Goal: Task Accomplishment & Management: Complete application form

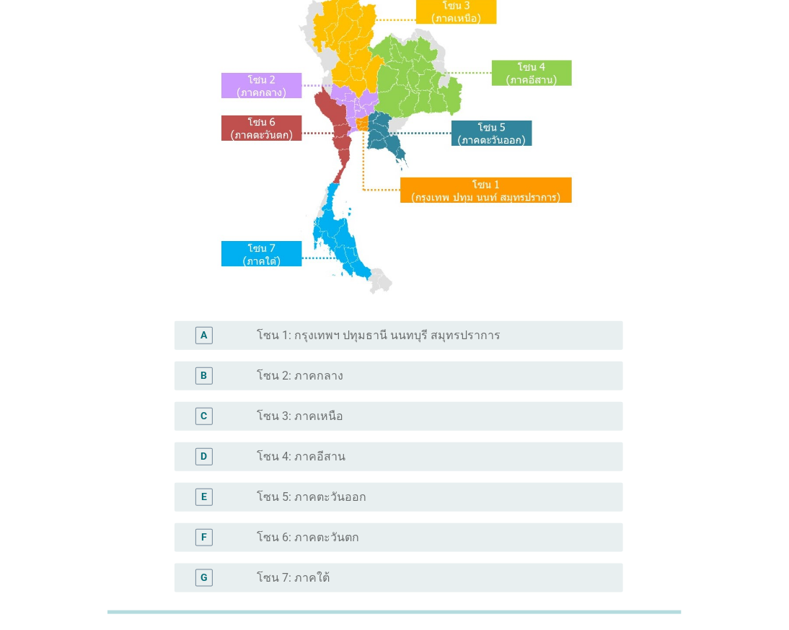
scroll to position [280, 0]
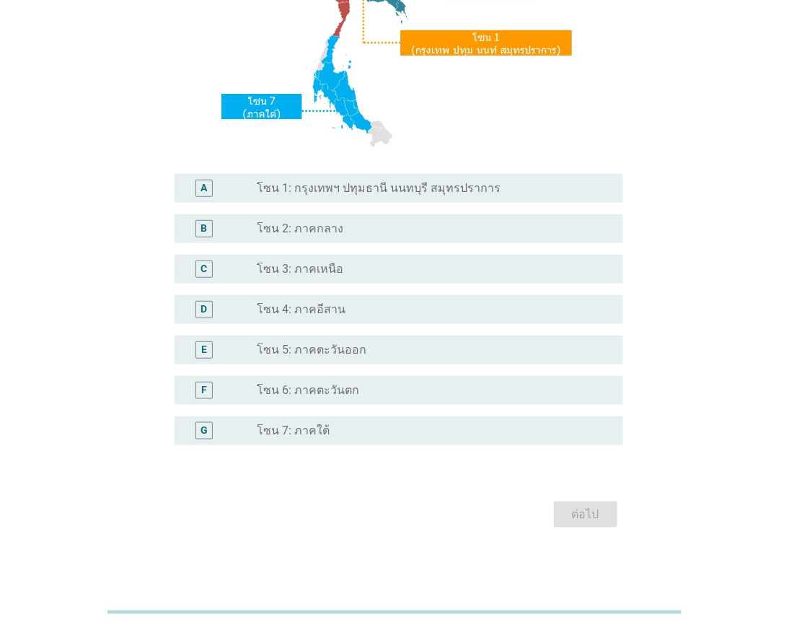
click at [349, 220] on div "radio_button_unchecked โซน 2: ภาคกลาง" at bounding box center [434, 228] width 354 height 17
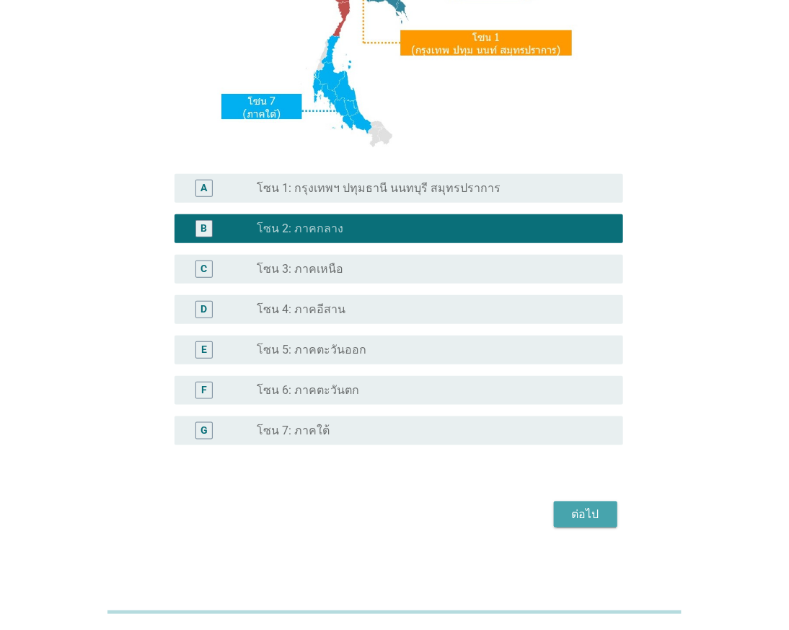
click at [573, 506] on button "ต่อไป" at bounding box center [585, 514] width 63 height 26
click at [573, 506] on div "ต่อไป" at bounding box center [394, 514] width 457 height 35
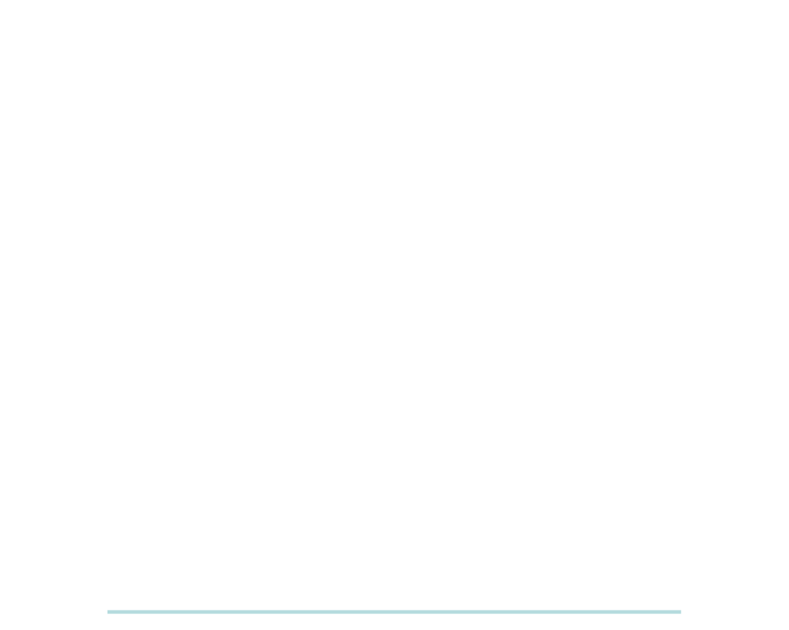
scroll to position [0, 0]
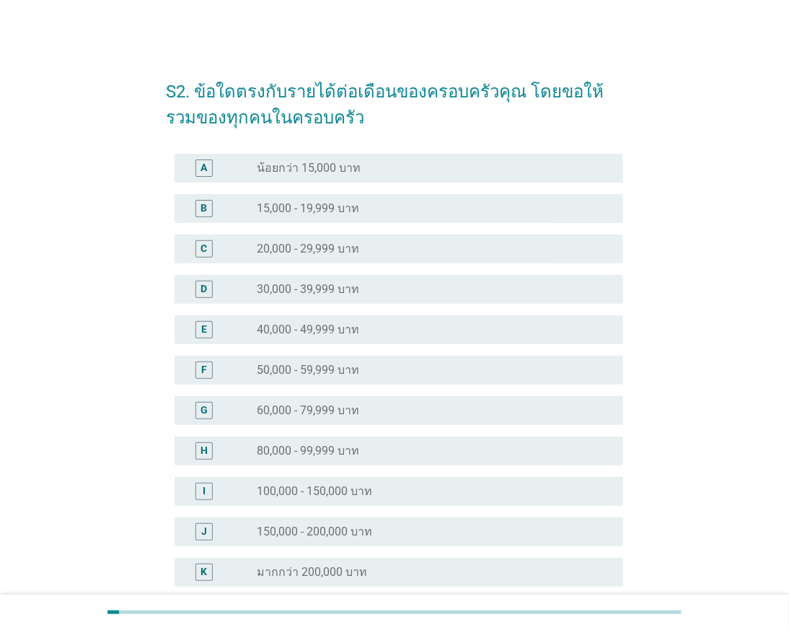
click at [389, 215] on div "radio_button_unchecked 15,000 - 19,999 บาท" at bounding box center [434, 208] width 354 height 17
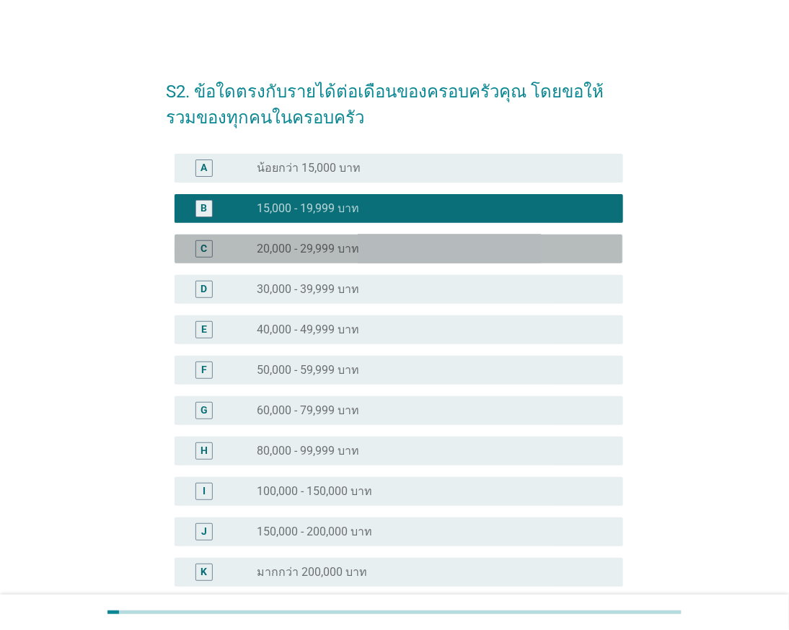
click at [389, 257] on div "C radio_button_unchecked 20,000 - 29,999 บาท" at bounding box center [399, 248] width 448 height 29
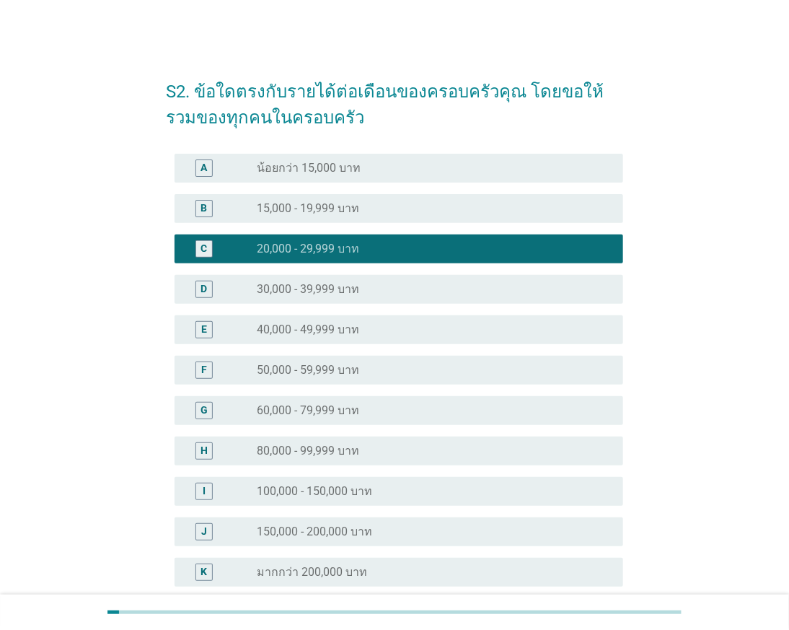
drag, startPoint x: 379, startPoint y: 340, endPoint x: 385, endPoint y: 395, distance: 55.1
click at [379, 341] on div "E radio_button_unchecked 40,000 - 49,999 บาท" at bounding box center [399, 329] width 448 height 29
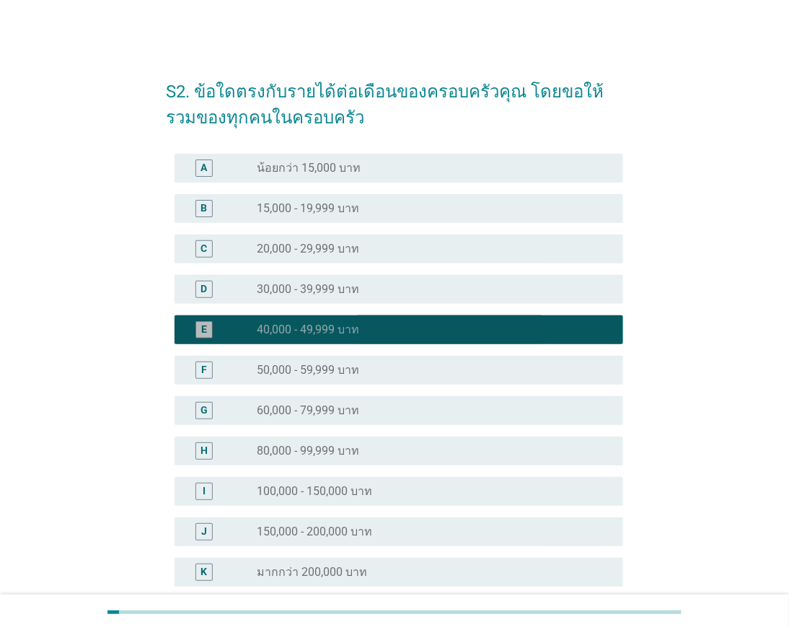
drag, startPoint x: 391, startPoint y: 413, endPoint x: 395, endPoint y: 436, distance: 22.6
click at [392, 414] on div "radio_button_unchecked 60,000 - 79,999 บาท" at bounding box center [428, 410] width 343 height 14
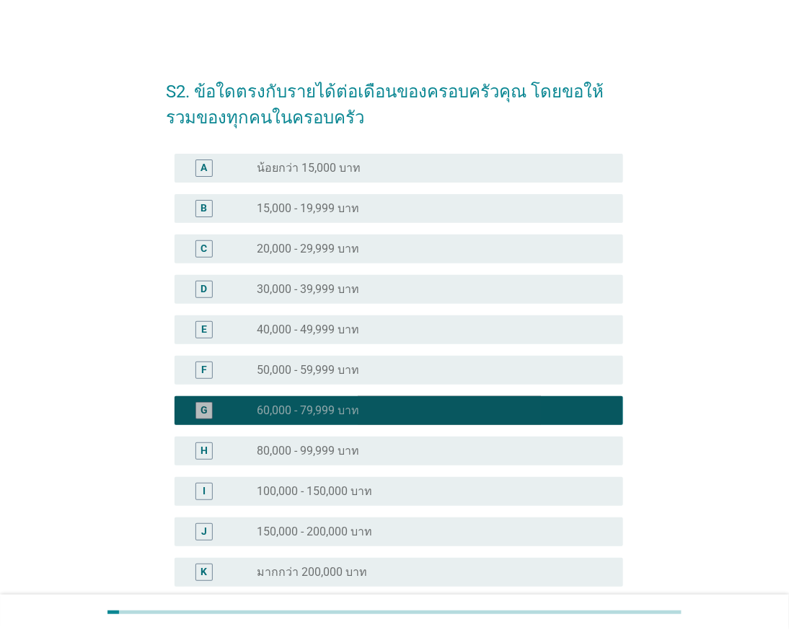
click at [400, 447] on div "radio_button_unchecked 80,000 - 99,999 บาท" at bounding box center [428, 451] width 343 height 14
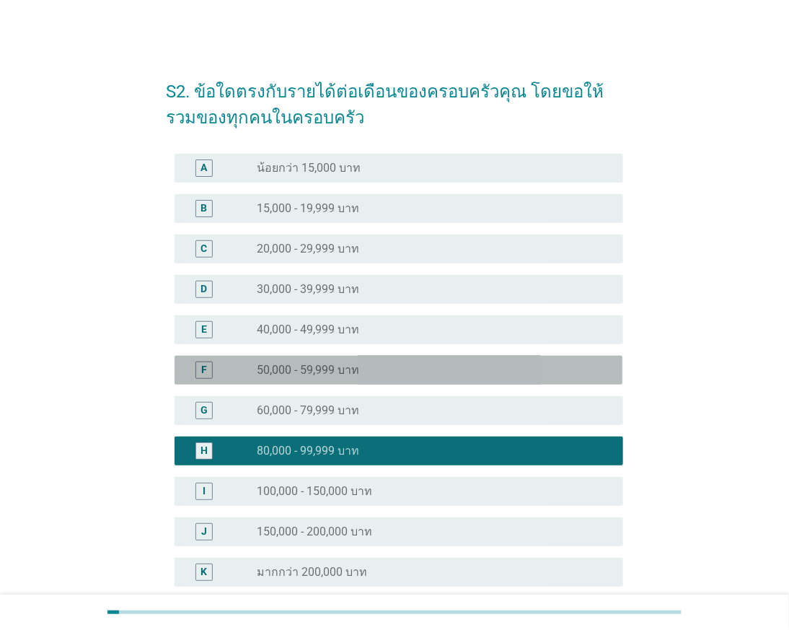
click at [417, 371] on div "radio_button_unchecked 50,000 - 59,999 บาท" at bounding box center [428, 370] width 343 height 14
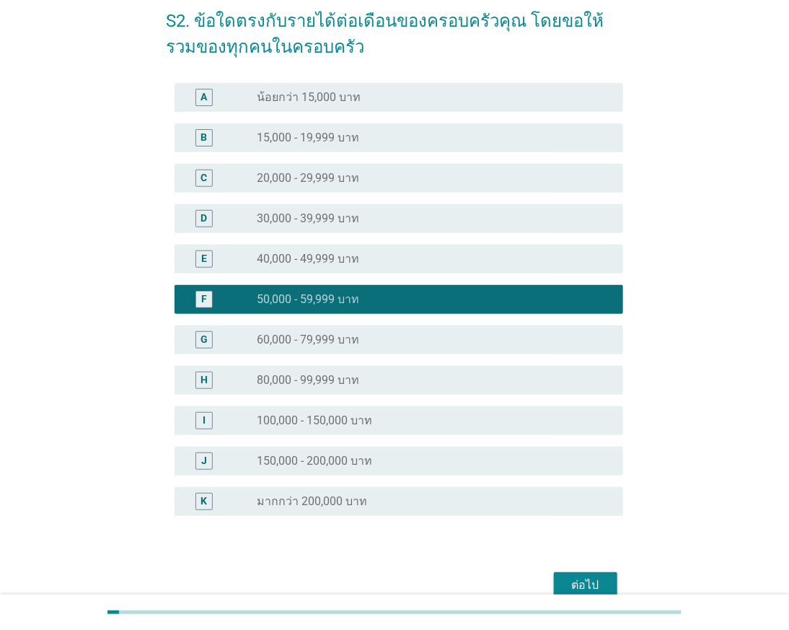
scroll to position [141, 0]
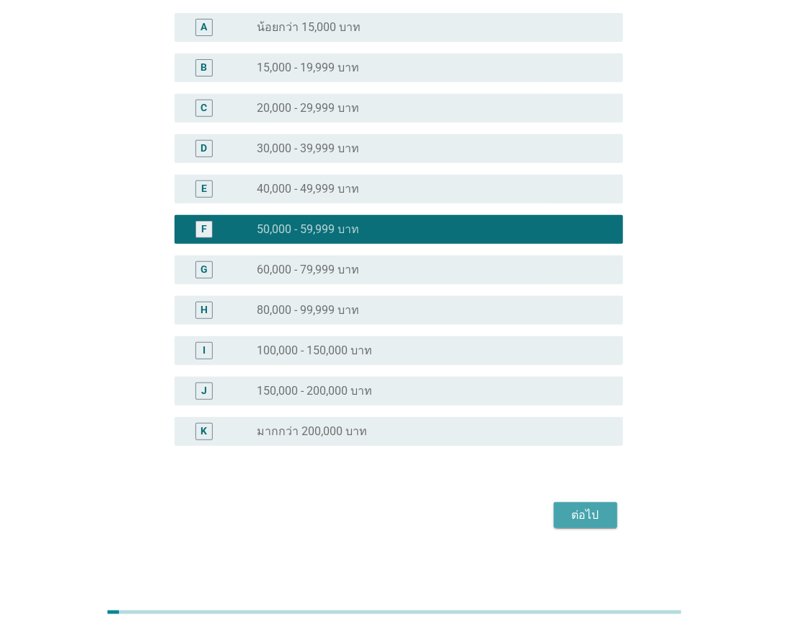
click at [580, 514] on div "ต่อไป" at bounding box center [585, 514] width 40 height 17
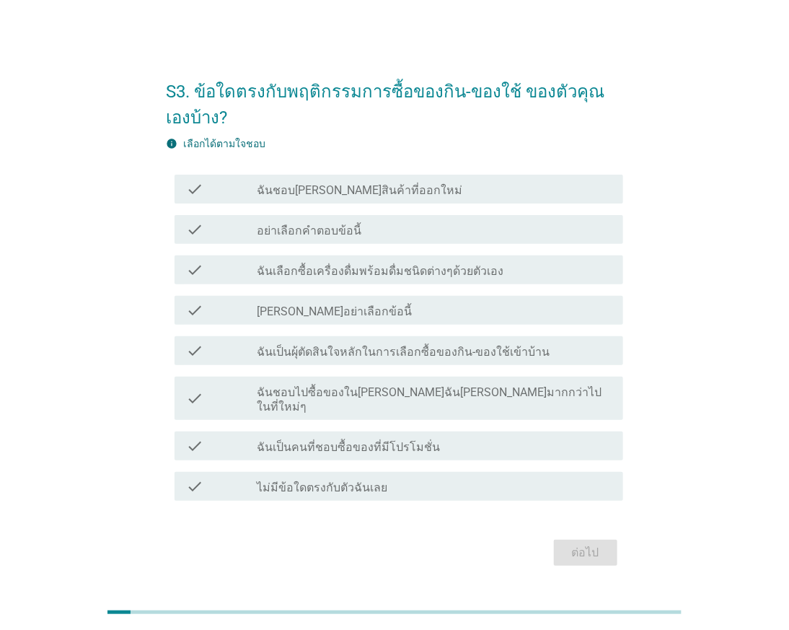
click at [417, 163] on div "info เลือกได้ตามใจชอบ check check_box_outline_blank ฉันชอบ[PERSON_NAME]สินค้าที…" at bounding box center [394, 321] width 457 height 370
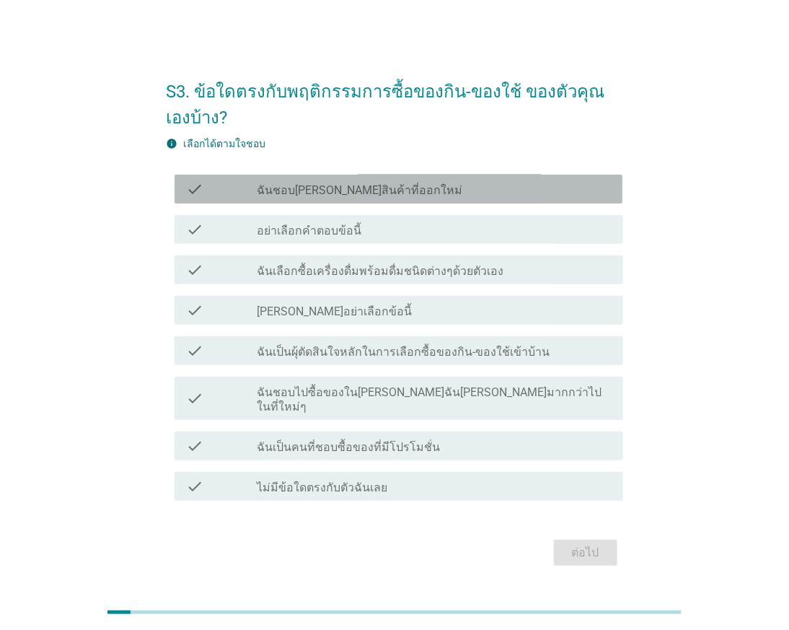
click at [415, 193] on div "check_box_outline_blank ฉันชอบ[PERSON_NAME]สินค้าที่ออกใหม่" at bounding box center [434, 188] width 354 height 17
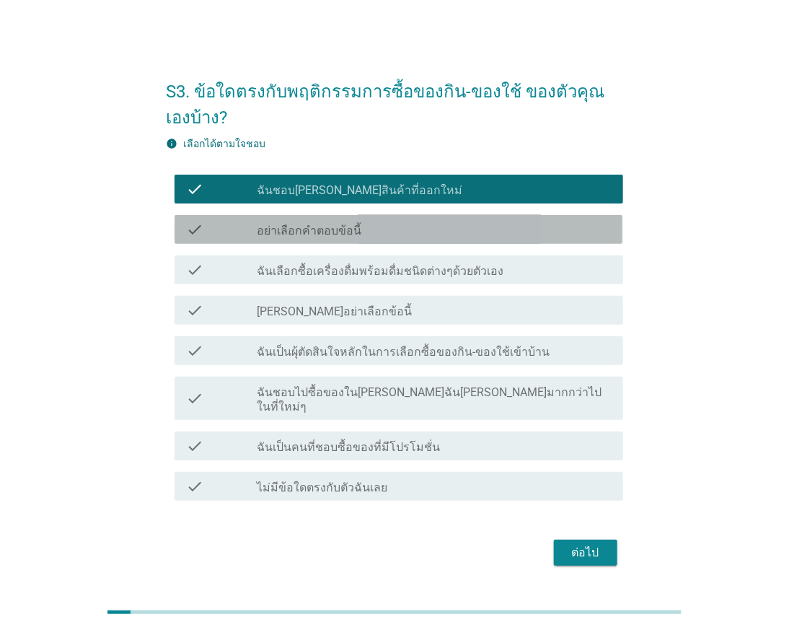
click at [405, 244] on div "check check_box_outline_blank อย่าเลือกคำตอบข้อนี้" at bounding box center [399, 229] width 448 height 29
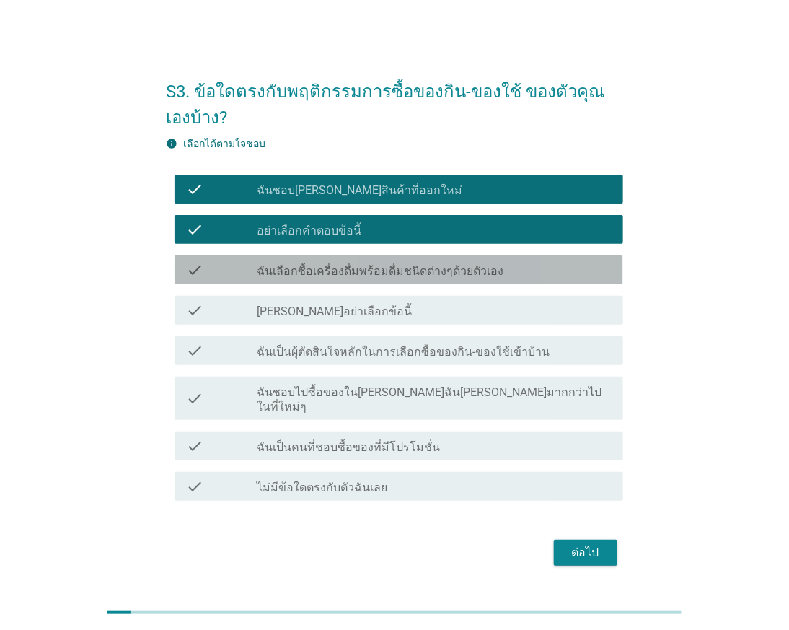
click at [415, 276] on label "ฉันเลือกซื้อเครื่องดื่มพร้อมดื่มชนิดต่างๆด้วยตัวเอง" at bounding box center [380, 271] width 247 height 14
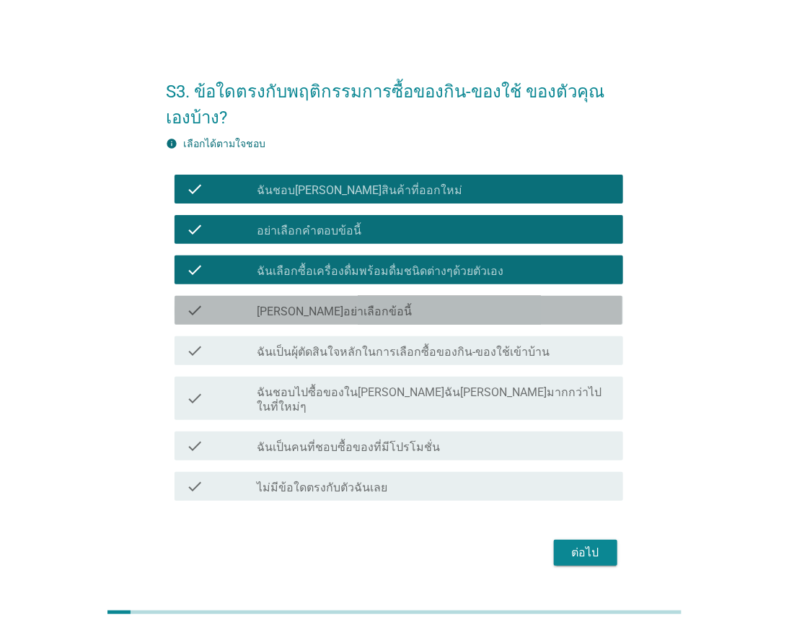
click at [413, 314] on div "check_box_outline_blank [PERSON_NAME]อย่าเลือกข้อนี้" at bounding box center [434, 309] width 354 height 17
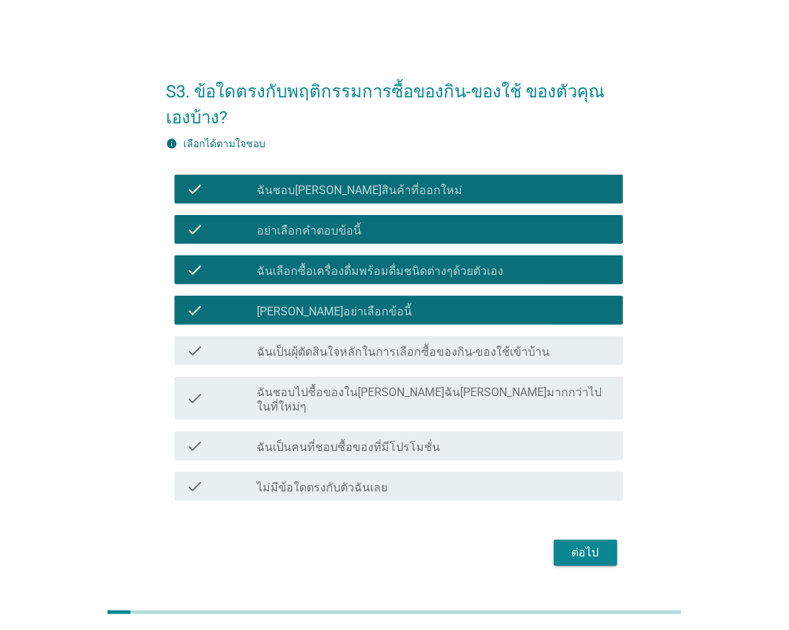
click at [415, 335] on div "check check_box_outline_blank ฉันเป็นผุ้ตัดสินใจหลักในการเลือกซื้อของกิน-ของใช้…" at bounding box center [394, 350] width 457 height 40
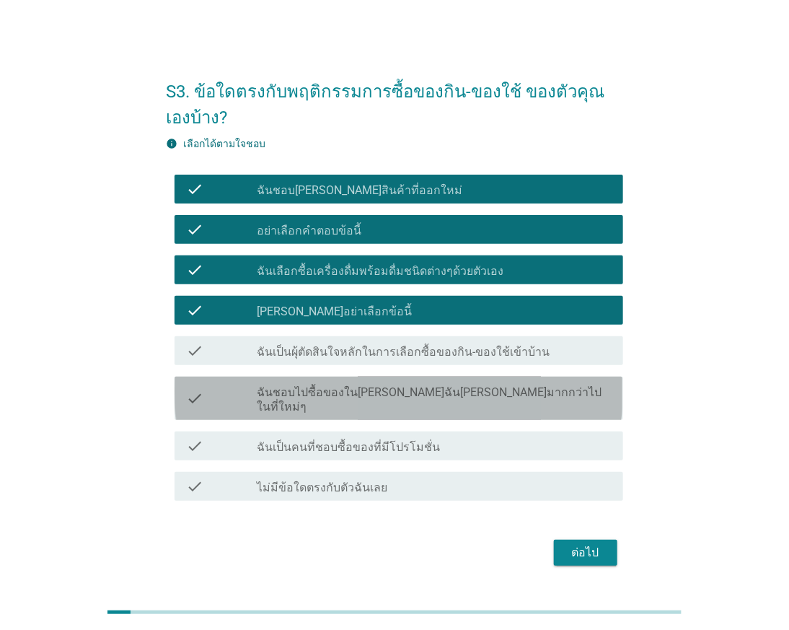
click at [415, 382] on div "check check_box_outline_blank ฉันชอบไปซื้อของใน[PERSON_NAME]ฉัน[PERSON_NAME]มาก…" at bounding box center [399, 398] width 448 height 43
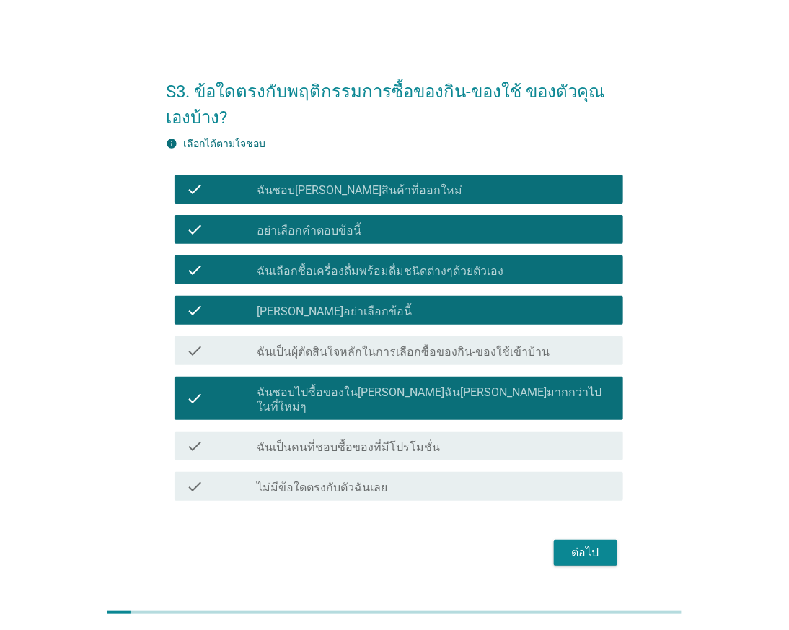
click at [422, 451] on div "check check_box_outline_blank ฉันเป็นคนที่ชอบซื้อของที่มีโปรโมชั่น" at bounding box center [394, 446] width 457 height 40
click at [554, 535] on div "ต่อไป" at bounding box center [394, 552] width 457 height 35
click at [361, 351] on label "ฉันเป็นผุ้ตัดสินใจหลักในการเลือกซื้อของกิน-ของใช้เข้าบ้าน" at bounding box center [403, 352] width 293 height 14
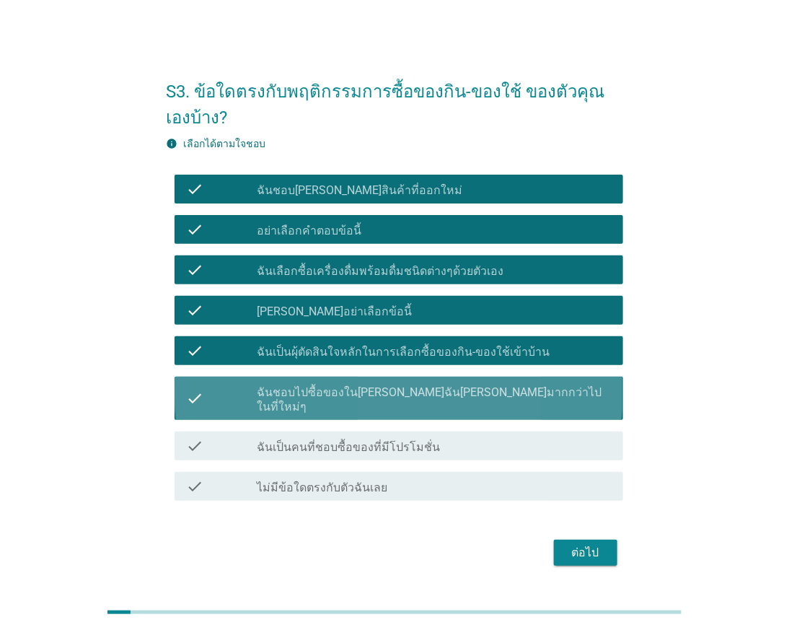
click at [359, 397] on label "ฉันชอบไปซื้อของใน[PERSON_NAME]ฉัน[PERSON_NAME]มากกว่าไปในที่ใหม่ๆ" at bounding box center [434, 399] width 354 height 29
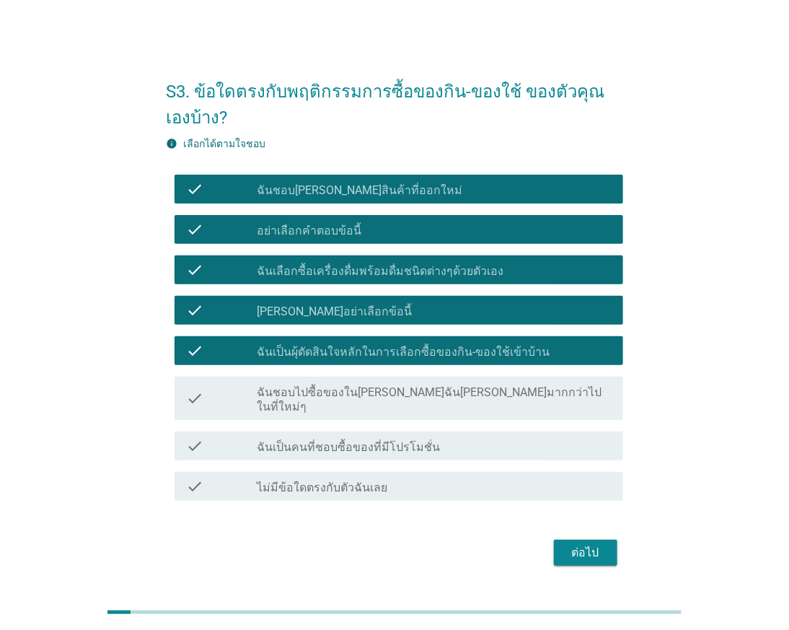
click at [361, 431] on div "check check_box_outline_blank ฉันเป็นคนที่ชอบซื้อของที่มีโปรโมชั่น" at bounding box center [399, 445] width 448 height 29
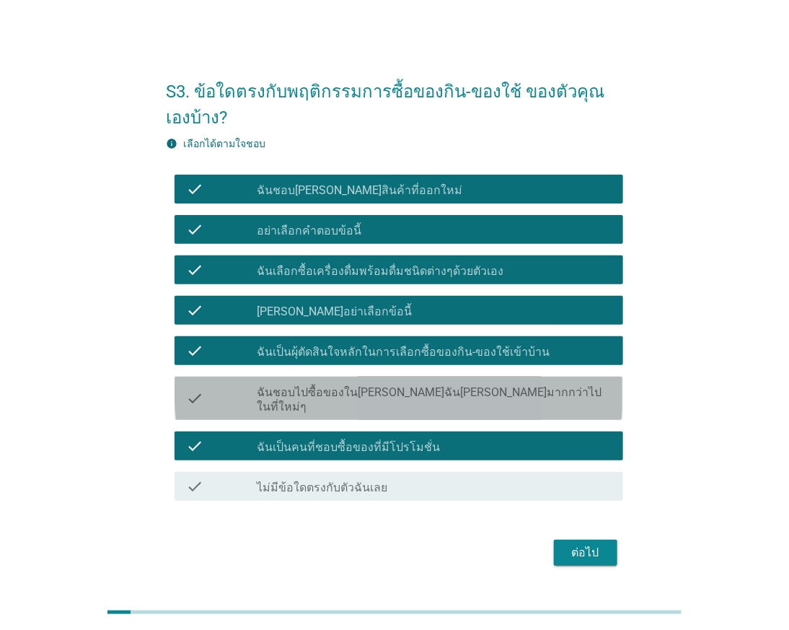
drag, startPoint x: 387, startPoint y: 397, endPoint x: 415, endPoint y: 441, distance: 52.8
click at [387, 398] on label "ฉันชอบไปซื้อของใน[PERSON_NAME]ฉัน[PERSON_NAME]มากกว่าไปในที่ใหม่ๆ" at bounding box center [434, 399] width 354 height 29
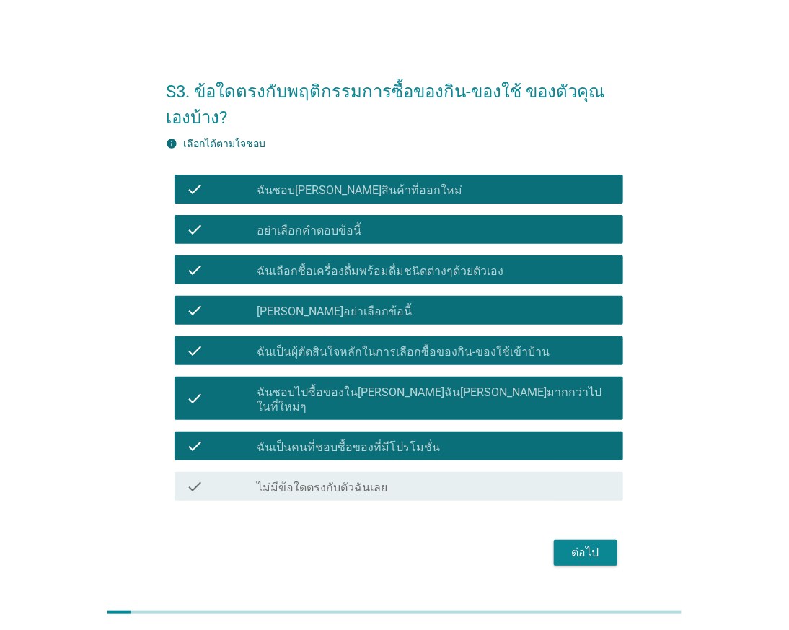
click at [574, 544] on div "ต่อไป" at bounding box center [585, 552] width 40 height 17
